Goal: Download file/media

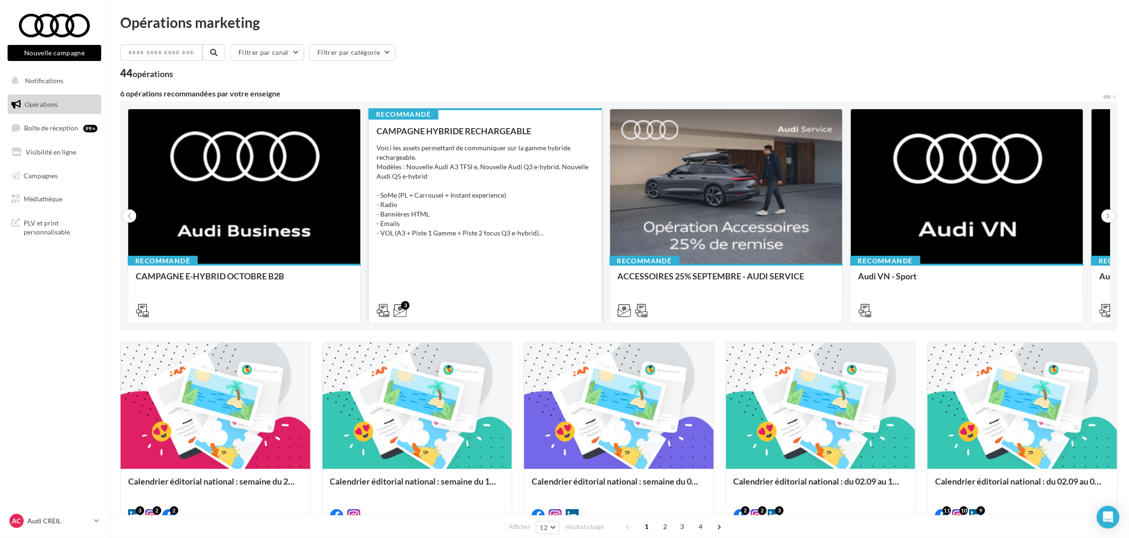
click at [535, 299] on div "3" at bounding box center [485, 310] width 232 height 26
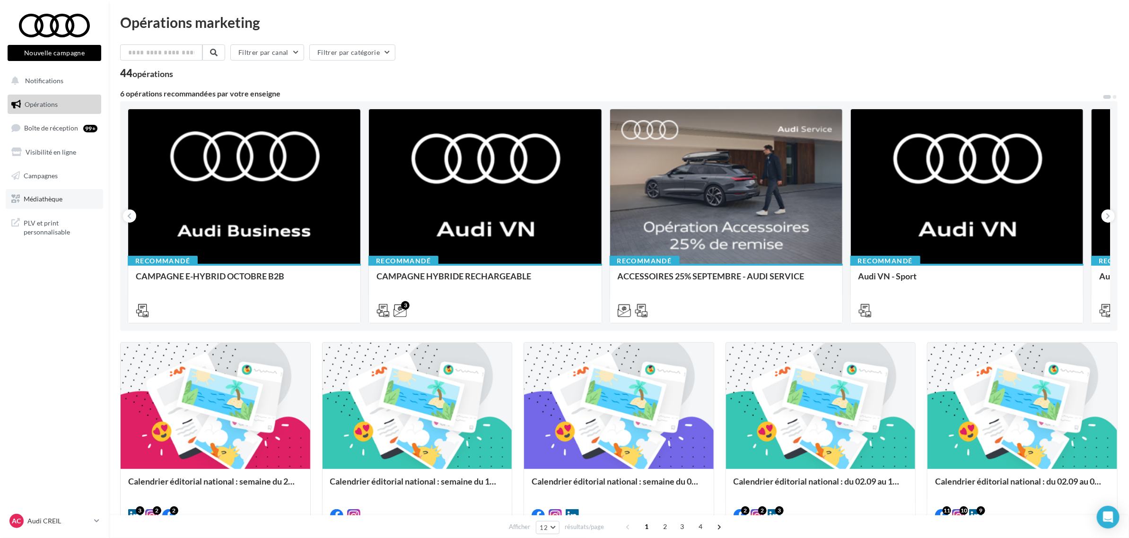
click at [64, 202] on link "Médiathèque" at bounding box center [54, 199] width 97 height 20
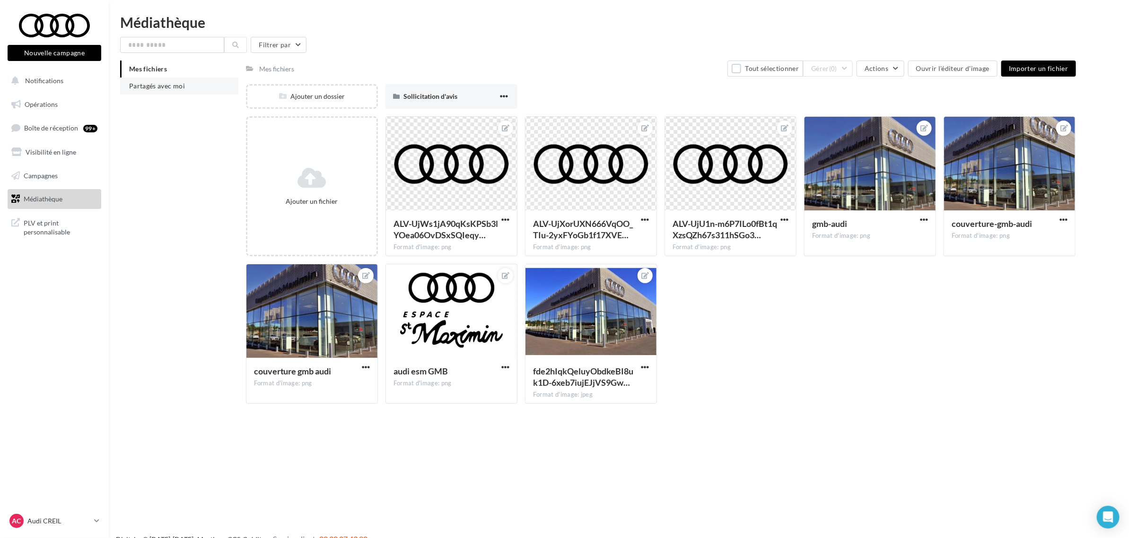
click at [150, 85] on span "Partagés avec moi" at bounding box center [157, 86] width 56 height 8
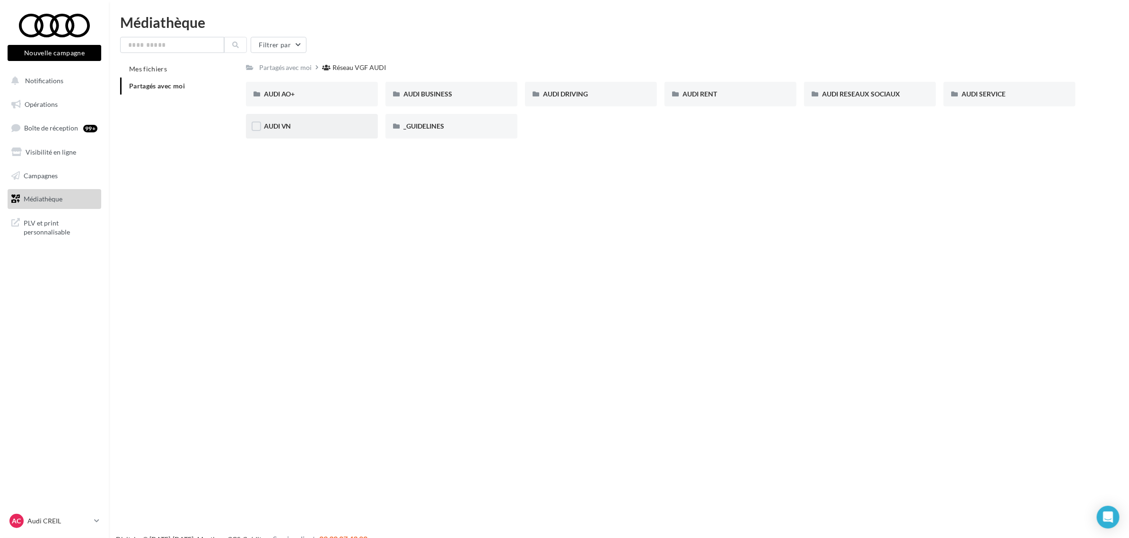
click at [297, 129] on div "AUDI VN" at bounding box center [312, 126] width 96 height 9
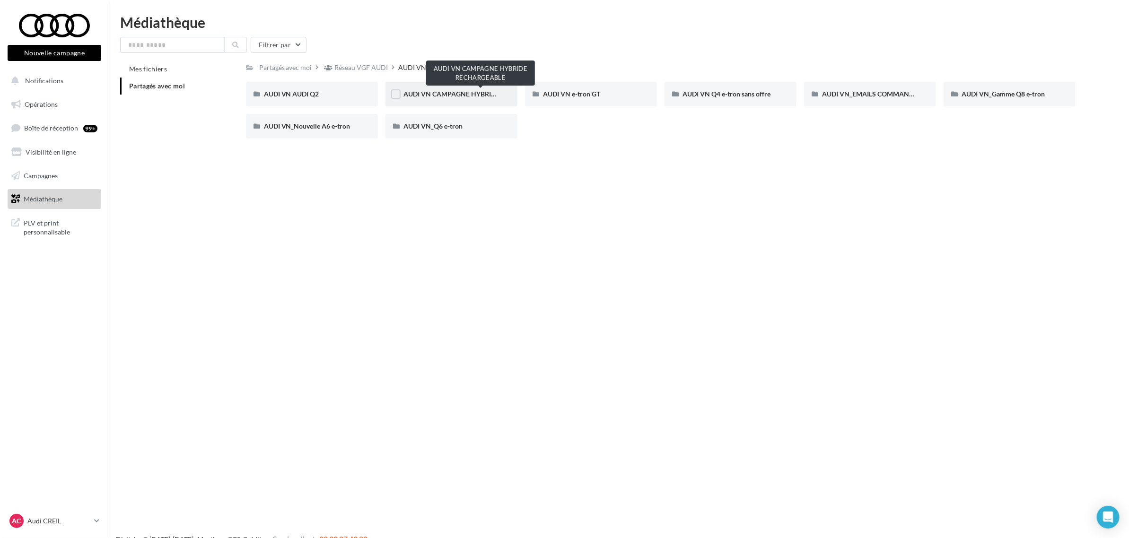
click at [469, 95] on span "AUDI VN CAMPAGNE HYBRIDE RECHARGEABLE" at bounding box center [477, 94] width 149 height 8
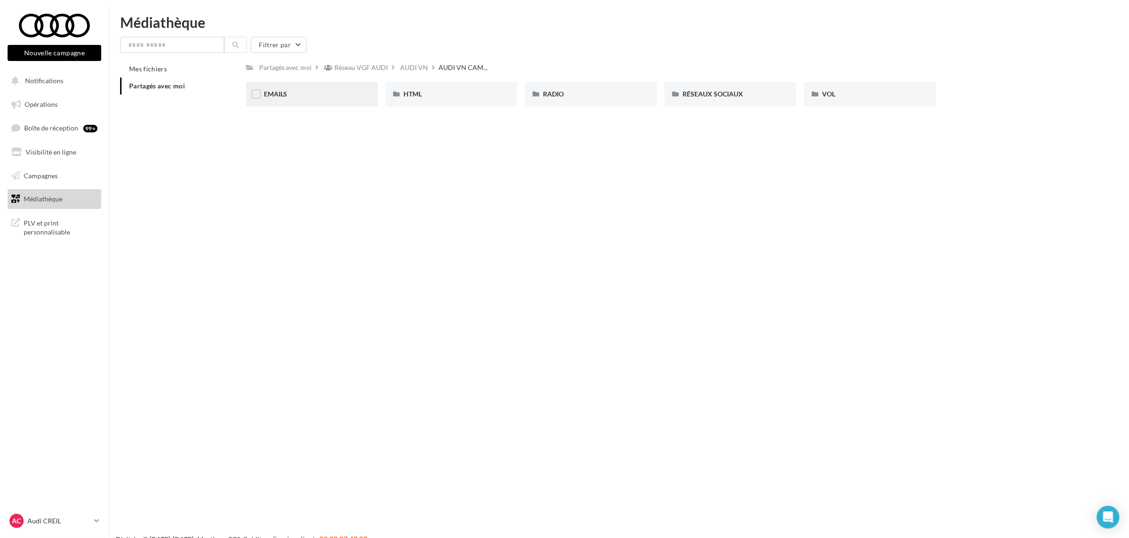
click at [337, 101] on div "EMAILS" at bounding box center [312, 94] width 132 height 25
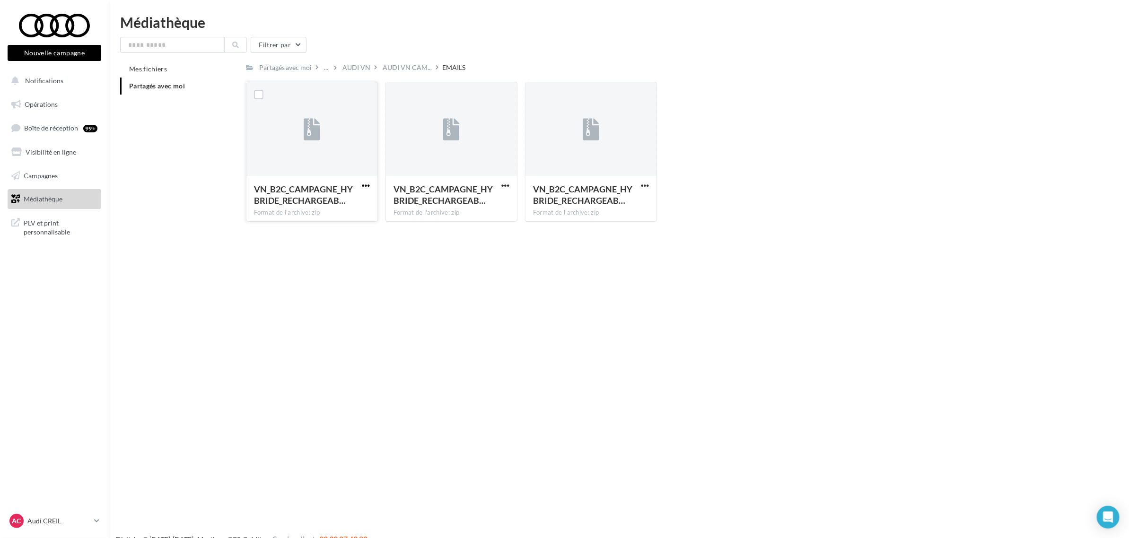
click at [364, 182] on span "button" at bounding box center [366, 186] width 8 height 8
click at [348, 207] on button "Télécharger" at bounding box center [324, 204] width 95 height 25
click at [362, 62] on div "AUDI VN" at bounding box center [357, 68] width 32 height 14
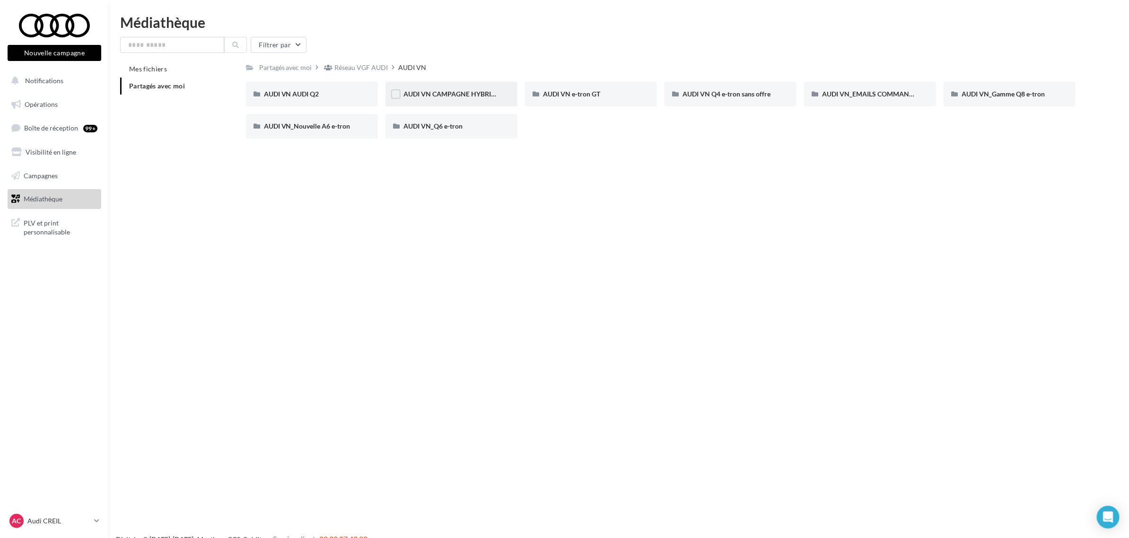
click at [435, 97] on span "AUDI VN CAMPAGNE HYBRIDE RECHARGEABLE" at bounding box center [477, 94] width 149 height 8
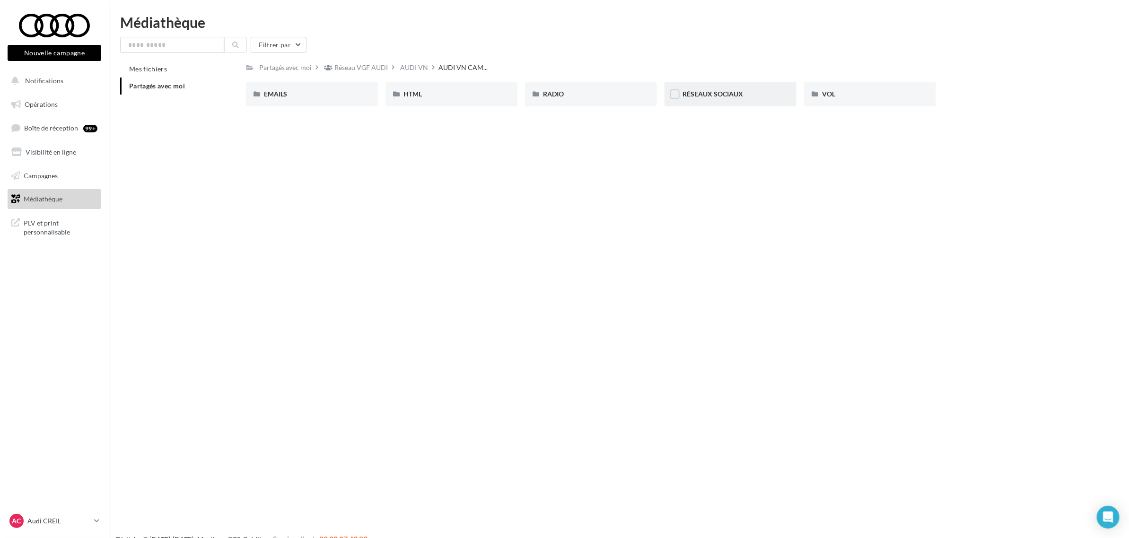
click at [751, 95] on div "RÉSEAUX SOCIAUX" at bounding box center [731, 93] width 96 height 9
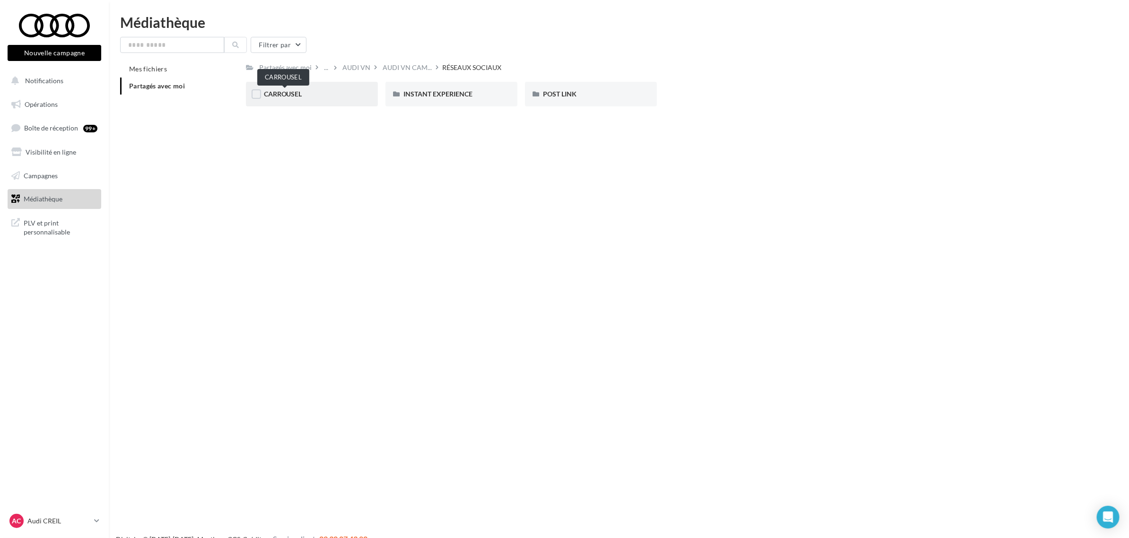
click at [302, 97] on span "CARROUSEL" at bounding box center [283, 94] width 38 height 8
click at [475, 96] on div "Q3 e-hybrid" at bounding box center [451, 93] width 96 height 9
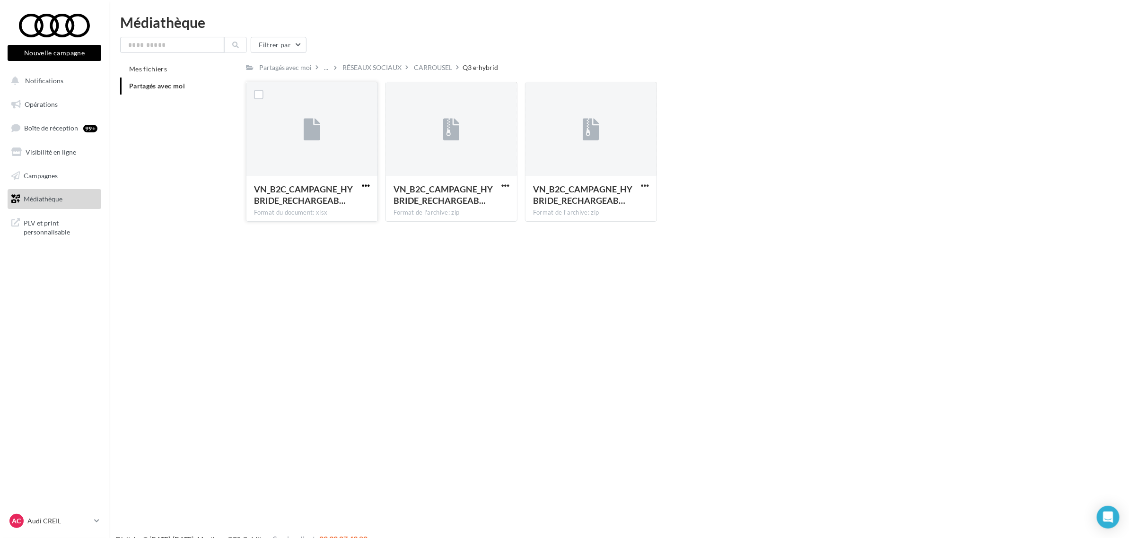
click at [363, 183] on span "button" at bounding box center [366, 186] width 8 height 8
click at [348, 211] on button "Télécharger" at bounding box center [324, 204] width 95 height 25
click at [508, 180] on div "VN_B2C_CAMPAGNE_HYBRIDE_RECHARGEAB… Format de l'archive: zip" at bounding box center [451, 198] width 131 height 44
click at [501, 187] on span "button" at bounding box center [505, 186] width 8 height 8
click at [476, 202] on button "Télécharger" at bounding box center [464, 204] width 95 height 25
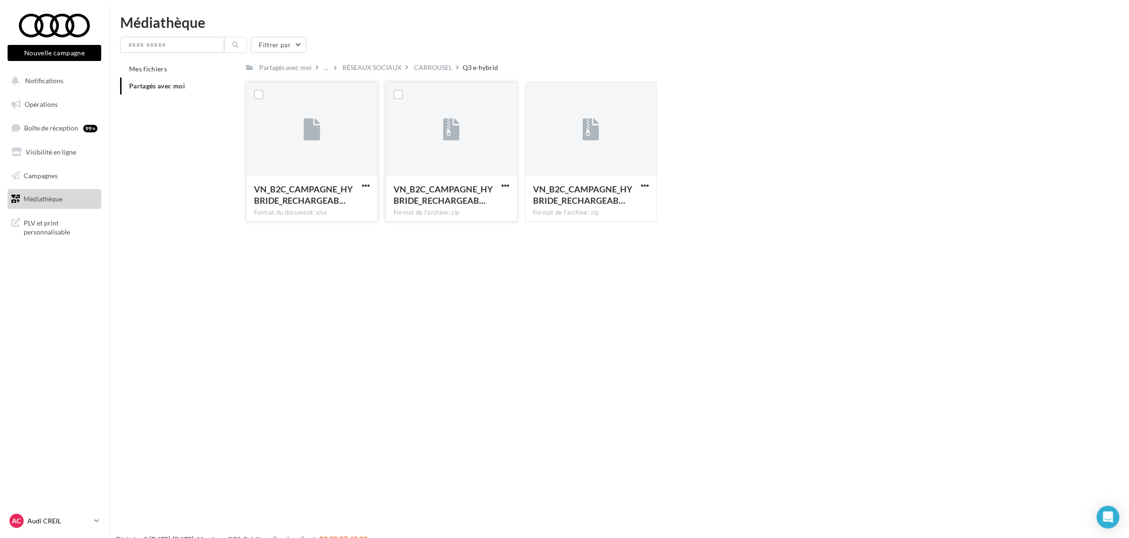
click at [57, 525] on p "Audi CREIL" at bounding box center [58, 520] width 63 height 9
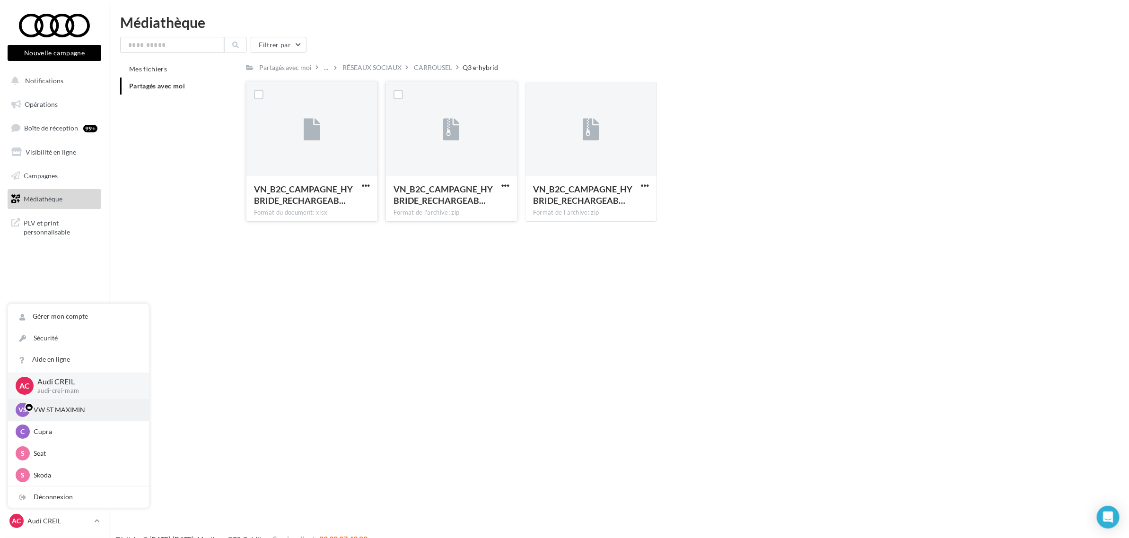
click at [69, 414] on p "VW ST MAXIMIN" at bounding box center [86, 409] width 104 height 9
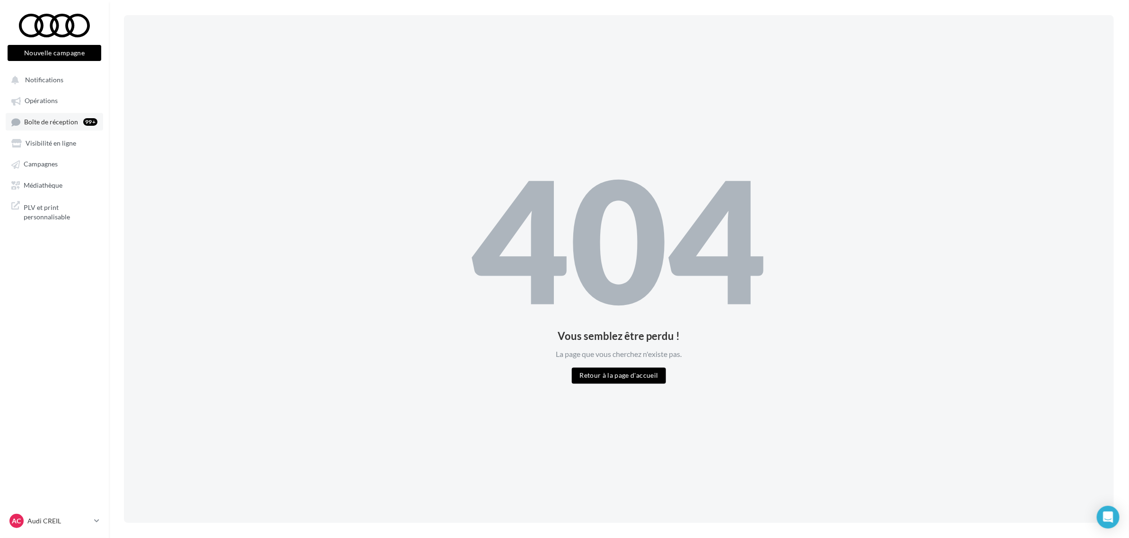
click at [48, 120] on span "Boîte de réception" at bounding box center [51, 122] width 54 height 8
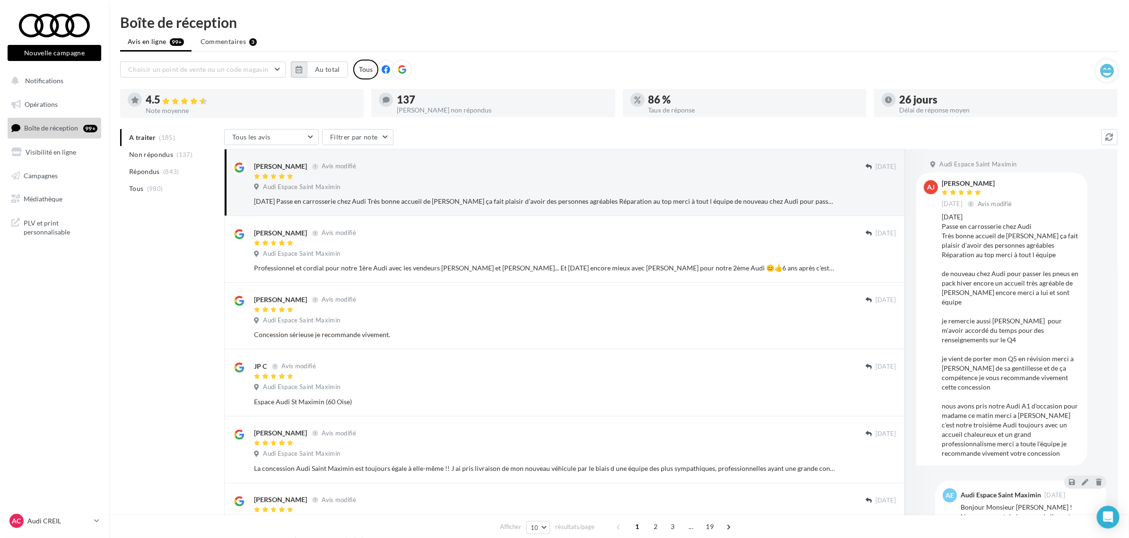
click at [301, 72] on icon "button" at bounding box center [299, 70] width 7 height 8
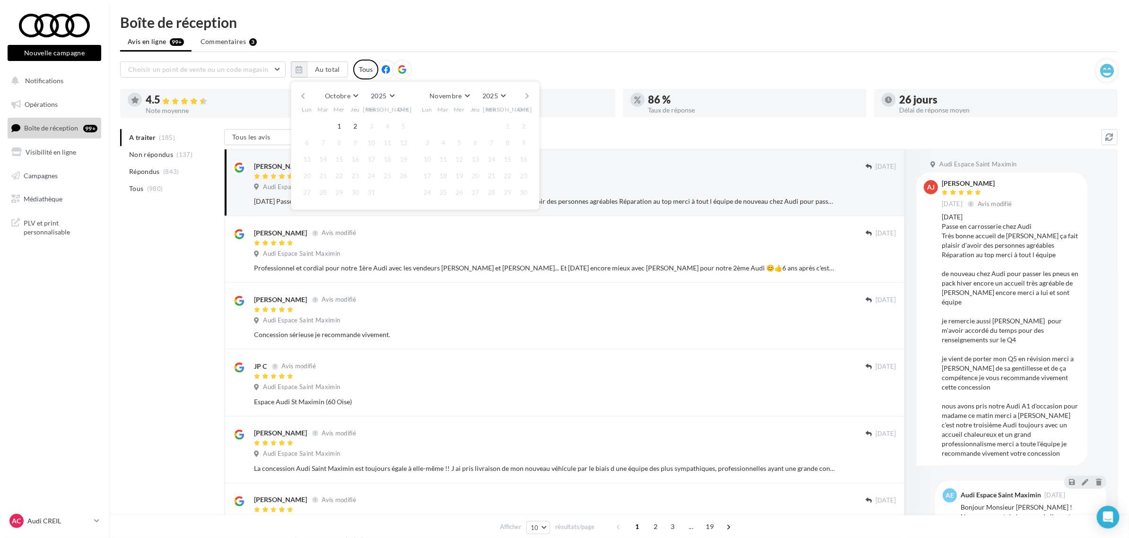
click at [302, 94] on button "button" at bounding box center [303, 95] width 8 height 13
click at [306, 174] on button "18" at bounding box center [307, 176] width 14 height 14
click at [394, 178] on span "23" at bounding box center [387, 176] width 14 height 14
click at [388, 174] on button "23" at bounding box center [387, 176] width 14 height 14
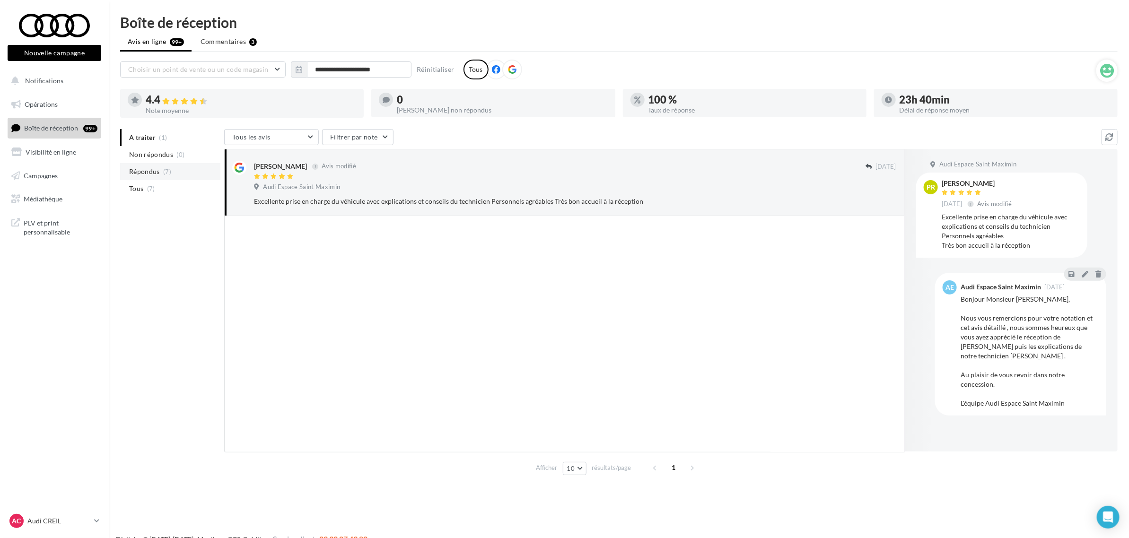
click at [141, 172] on span "Répondus" at bounding box center [144, 171] width 31 height 9
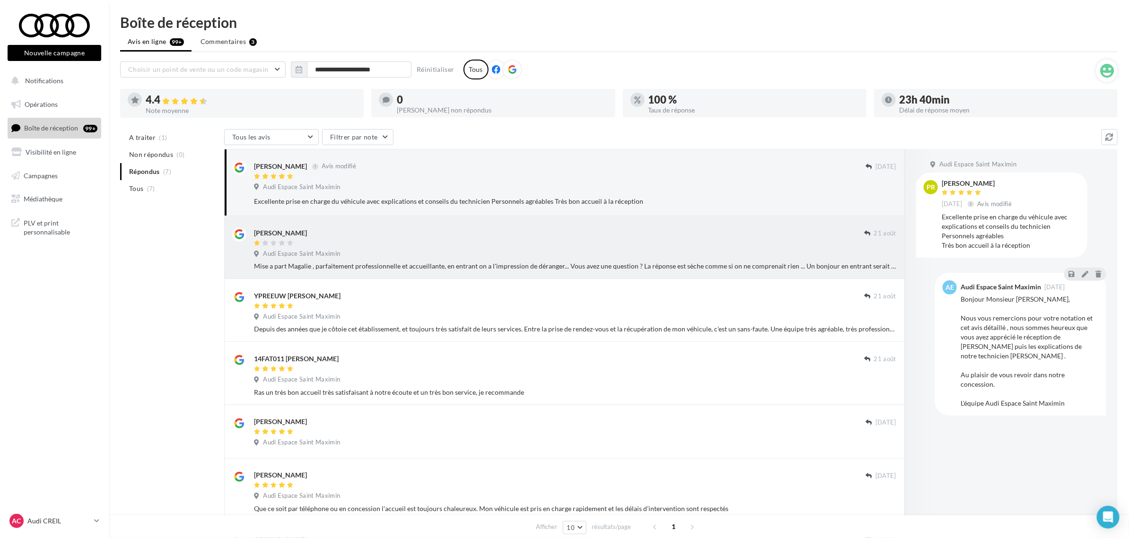
click at [369, 246] on div at bounding box center [559, 244] width 610 height 8
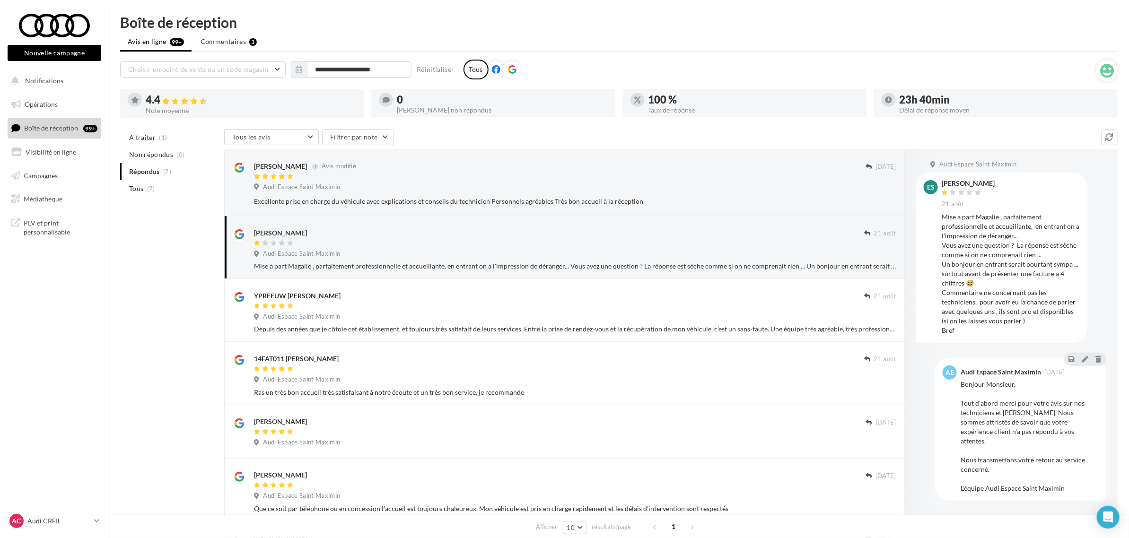
click at [991, 75] on div "**********" at bounding box center [608, 70] width 976 height 20
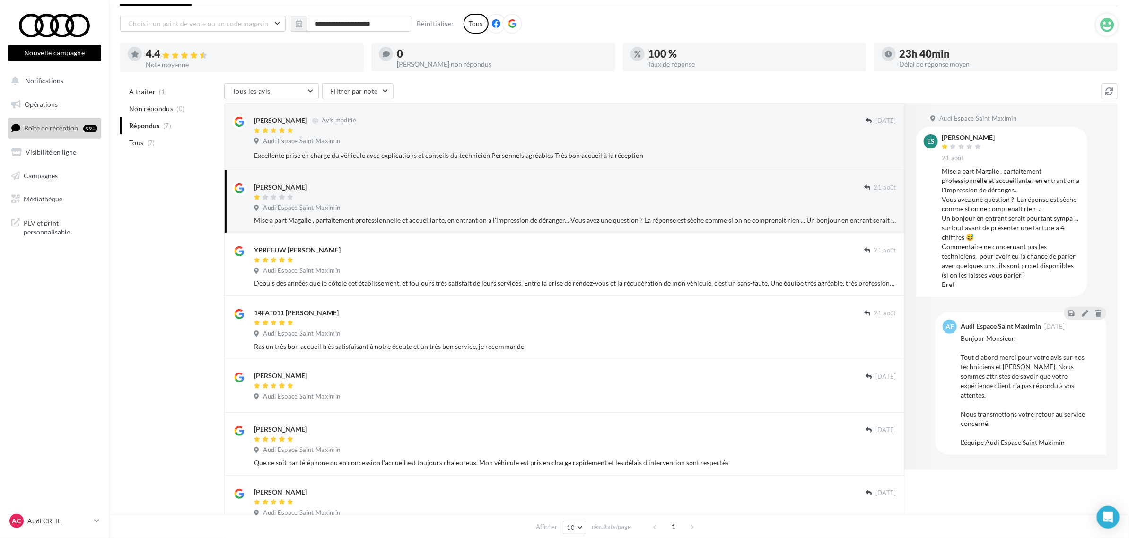
scroll to position [114, 0]
